Goal: Find specific page/section: Find specific page/section

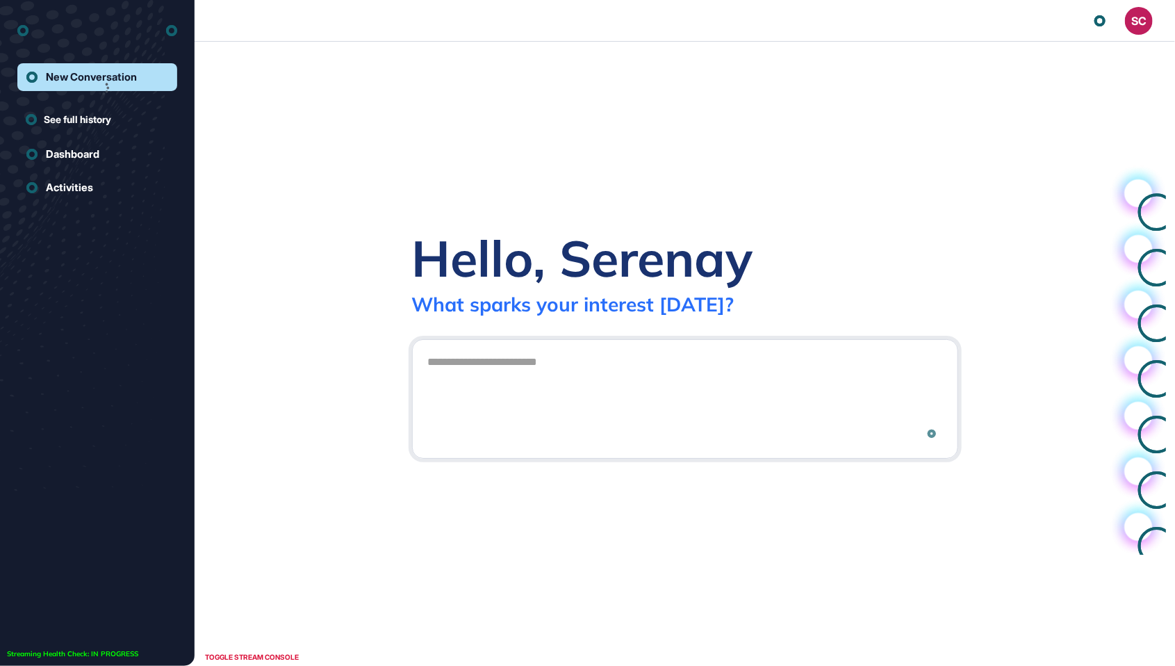
scroll to position [1, 1]
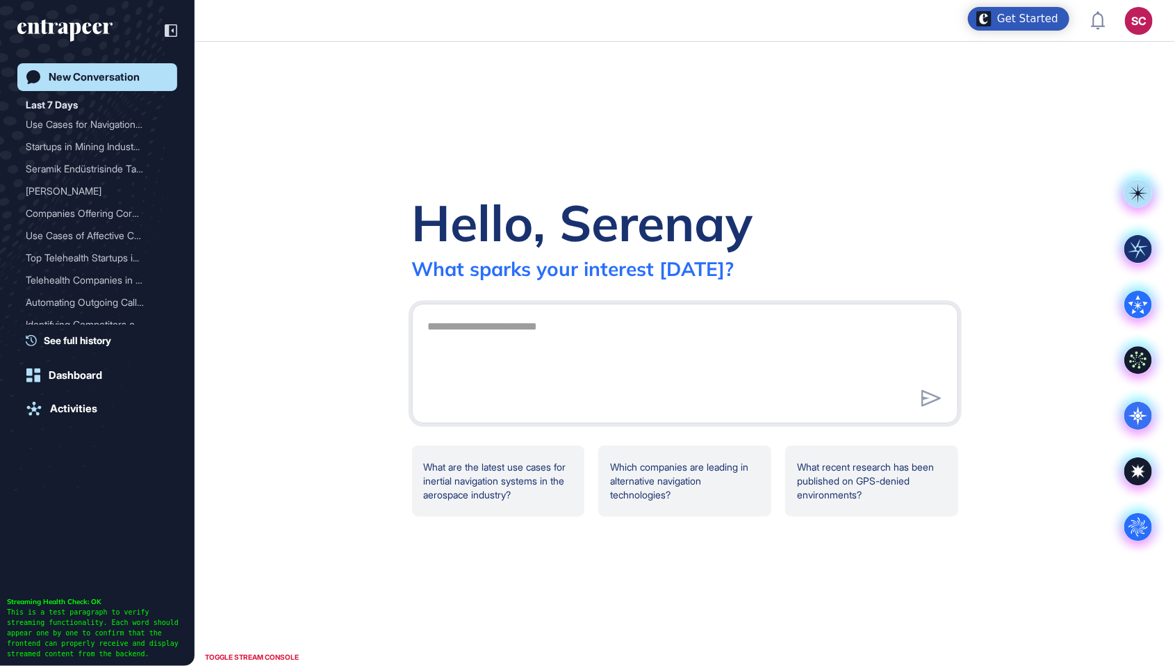
click at [1140, 32] on div "SC" at bounding box center [1139, 21] width 28 height 28
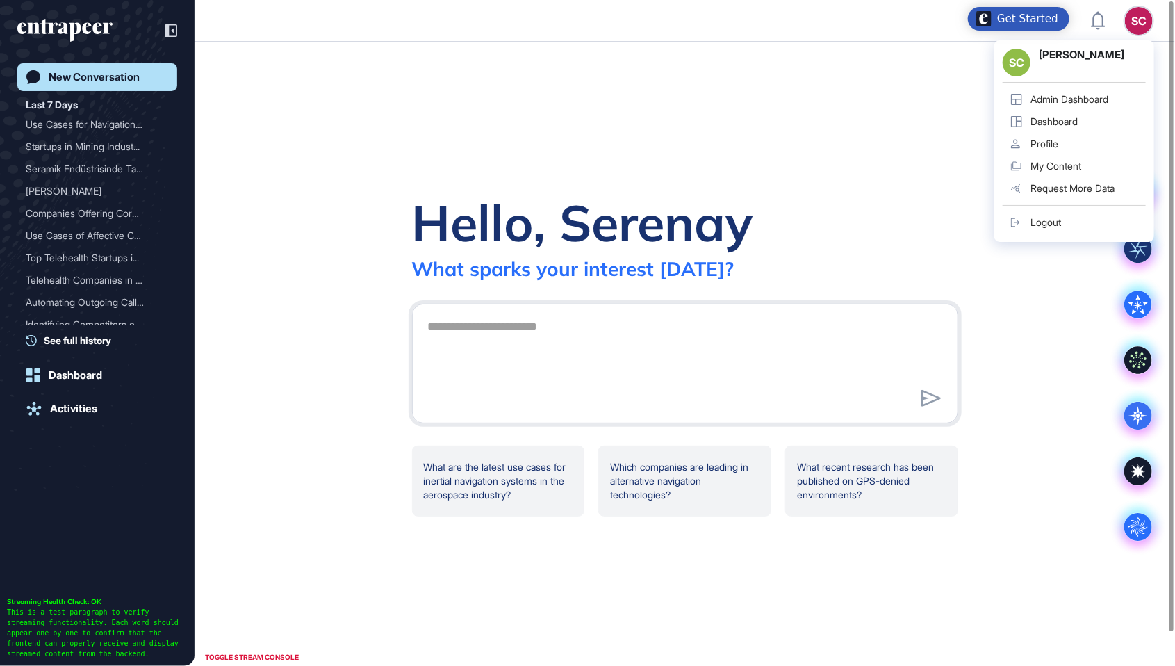
click at [1096, 101] on div "Admin Dashboard" at bounding box center [1069, 99] width 78 height 11
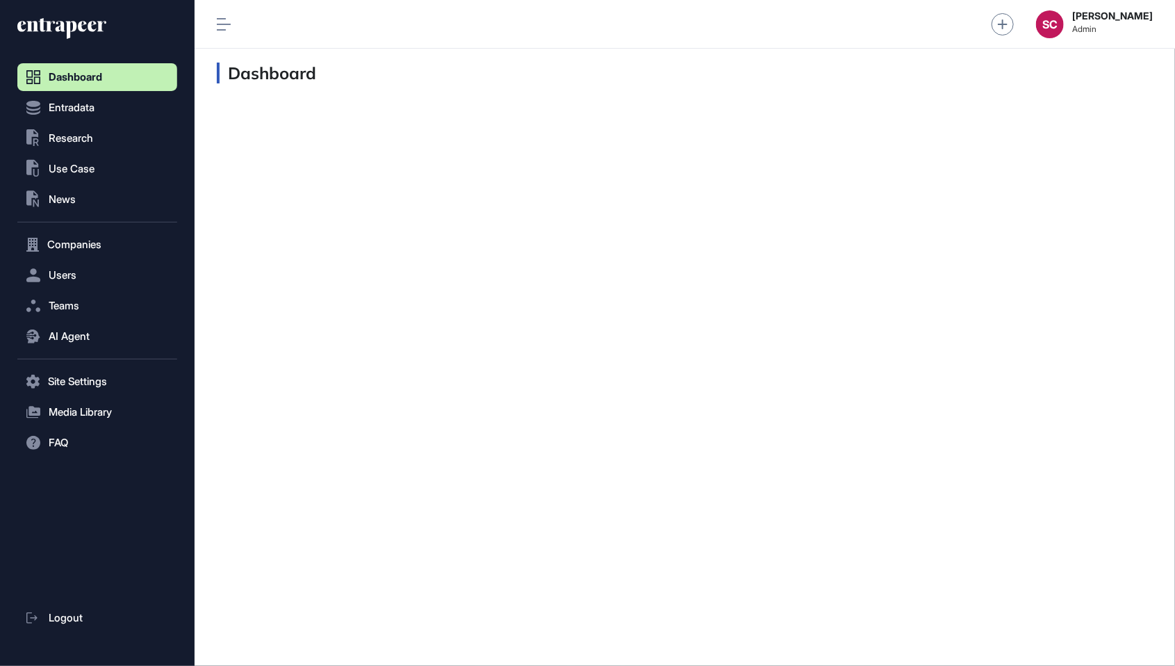
scroll to position [1, 1]
click at [97, 137] on button ".st0{fill:currentColor} Research" at bounding box center [97, 138] width 160 height 28
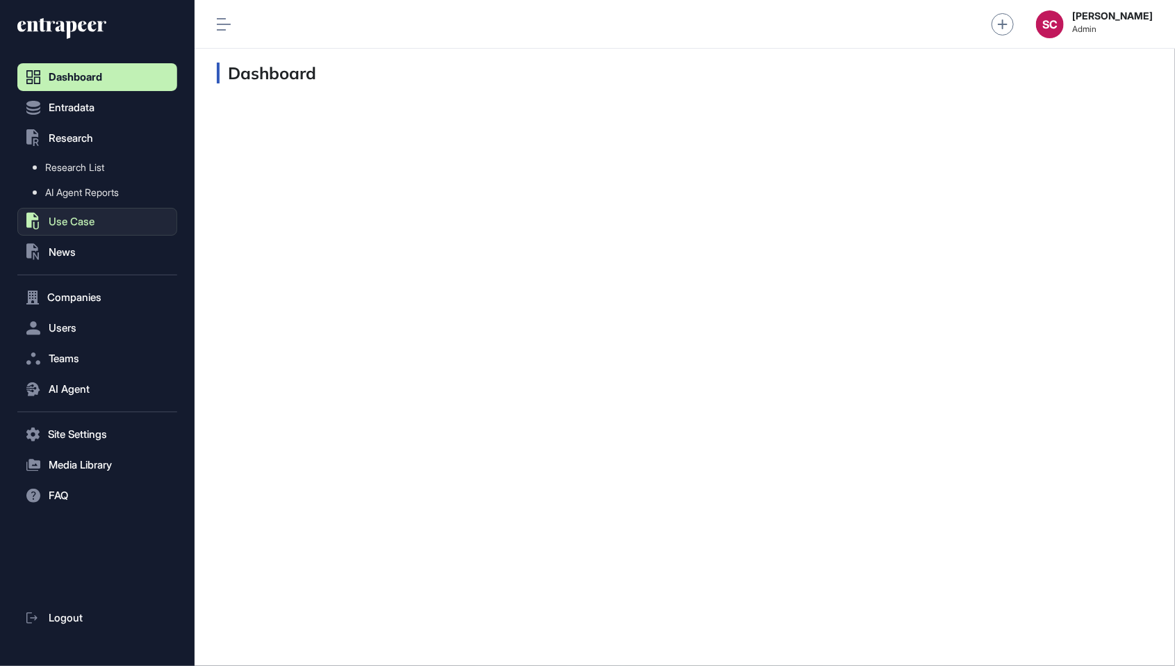
click at [112, 220] on button ".st0{fill:currentColor} Use Case" at bounding box center [97, 222] width 160 height 28
click at [85, 135] on span "Research" at bounding box center [71, 138] width 44 height 11
click at [97, 391] on button "AI Agent" at bounding box center [97, 389] width 160 height 28
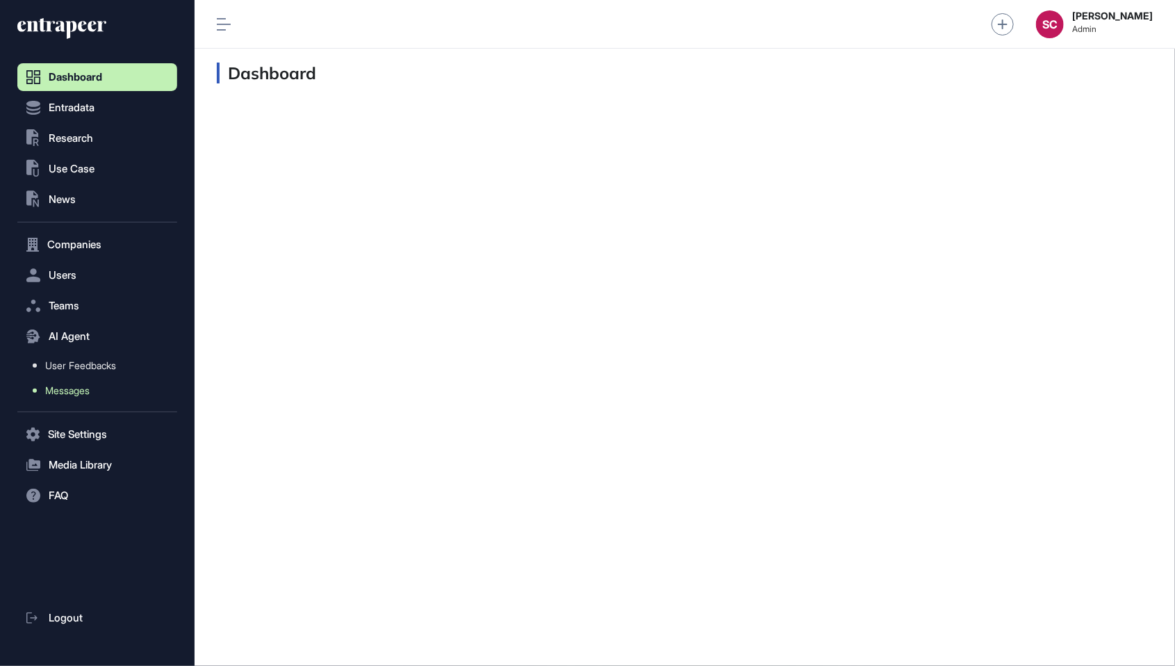
click at [95, 395] on link "Messages" at bounding box center [100, 390] width 153 height 25
